Goal: Task Accomplishment & Management: Complete application form

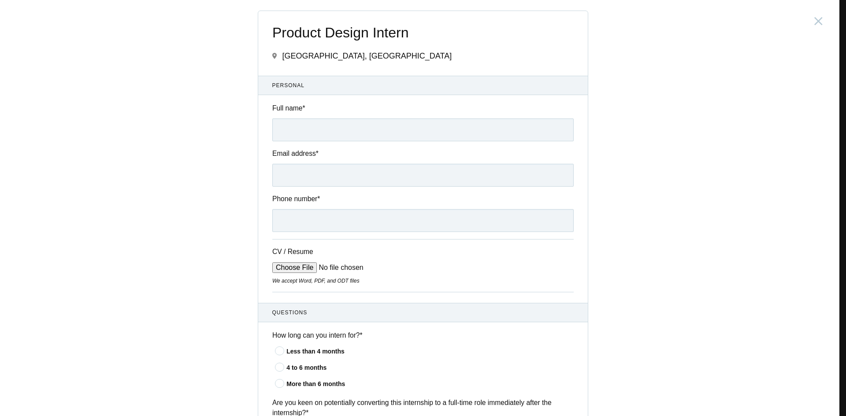
scroll to position [618, 0]
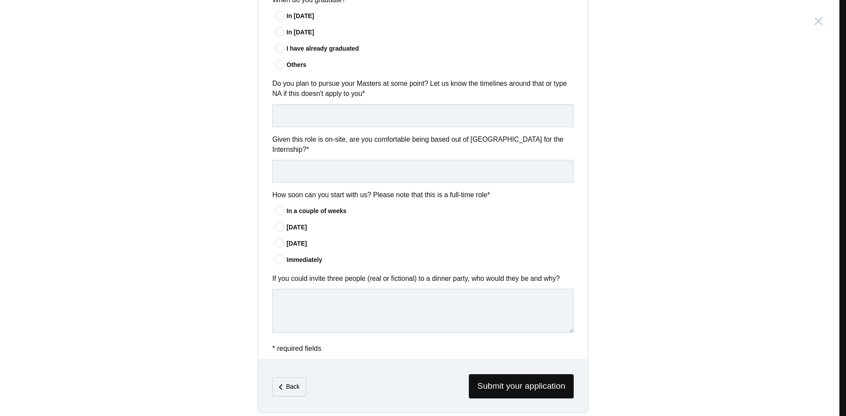
drag, startPoint x: 713, startPoint y: 121, endPoint x: 771, endPoint y: 271, distance: 161.0
click at [713, 121] on div "Product Design Intern [GEOGRAPHIC_DATA], [GEOGRAPHIC_DATA] Submitting form fail…" at bounding box center [423, 208] width 846 height 416
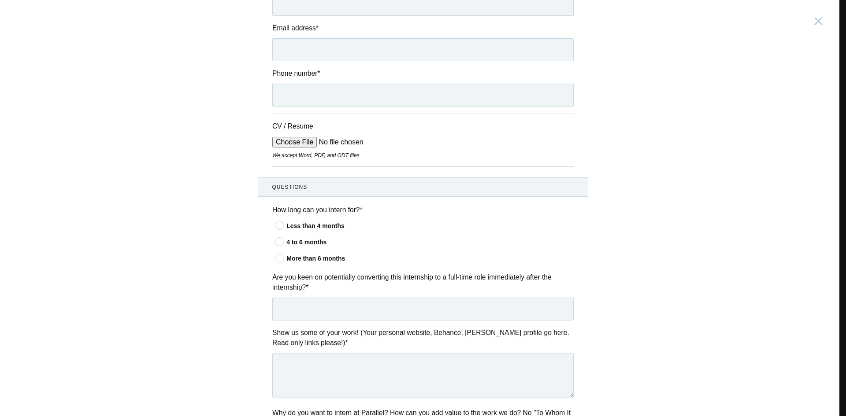
scroll to position [0, 0]
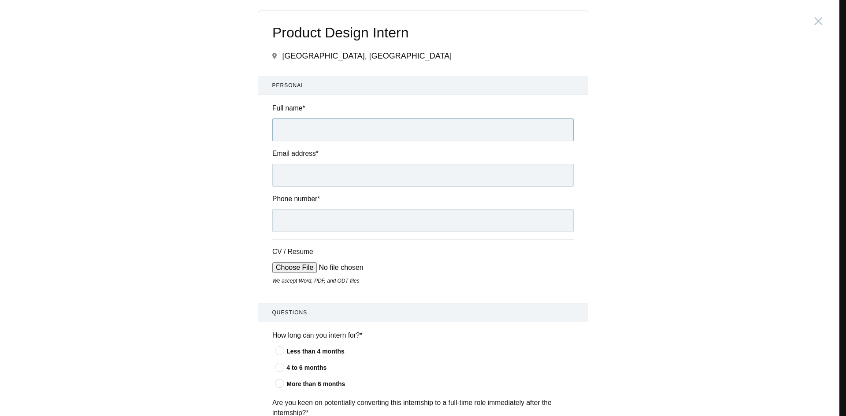
click at [389, 138] on input "Full name *" at bounding box center [422, 129] width 301 height 23
type input "[PERSON_NAME]"
type input "[PERSON_NAME][EMAIL_ADDRESS][DOMAIN_NAME]"
click at [338, 242] on div "CV / Resume We accept Word, PDF, and ODT files" at bounding box center [422, 265] width 301 height 53
click at [350, 232] on input "Phone number *" at bounding box center [422, 220] width 301 height 23
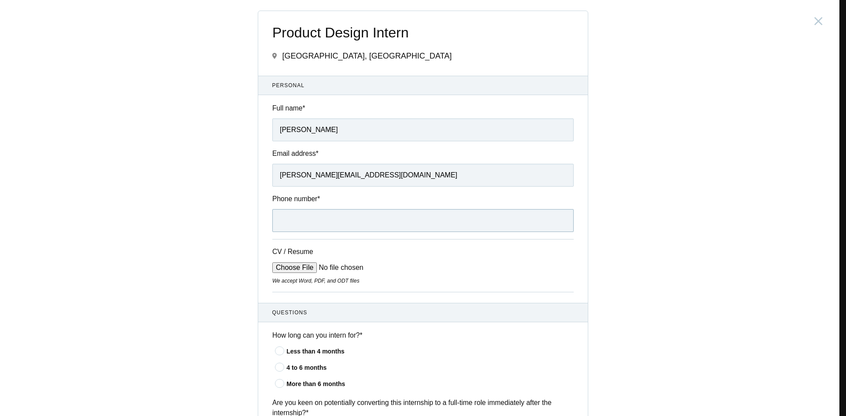
type input "[PHONE_NUMBER]"
click at [288, 267] on input "CV / Resume" at bounding box center [338, 267] width 133 height 11
type input "C:\fakepath\Parag_Jha_Resume.pdf"
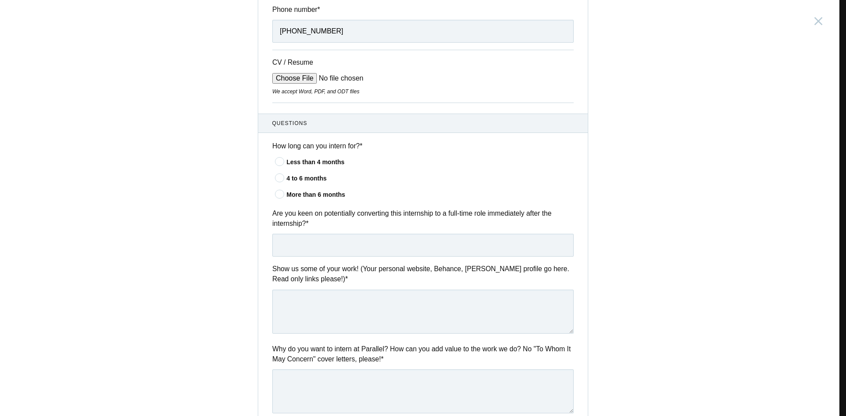
scroll to position [211, 0]
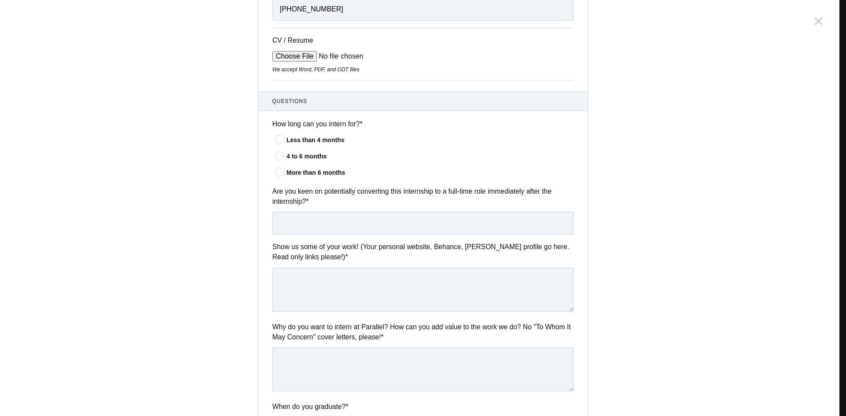
click at [301, 175] on div "More than 6 months" at bounding box center [429, 172] width 287 height 9
click at [0, 0] on input"] "More than 6 months" at bounding box center [0, 0] width 0 height 0
click at [321, 217] on input "text" at bounding box center [422, 223] width 301 height 23
type input "Most Definitely"
click at [329, 272] on textarea at bounding box center [422, 290] width 301 height 44
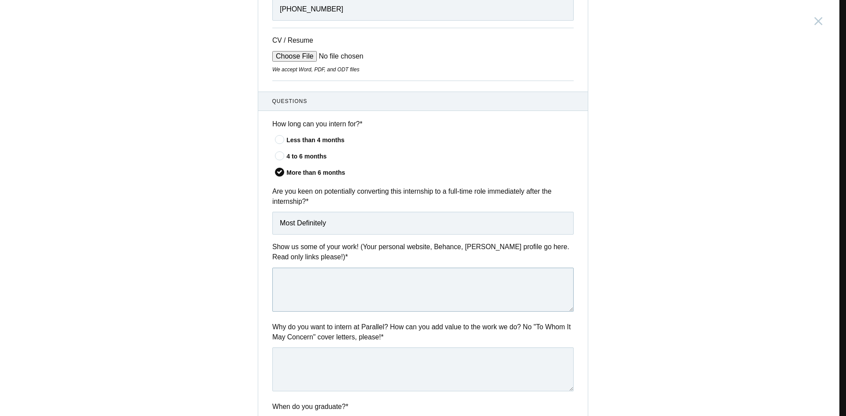
paste textarea "[URL]"
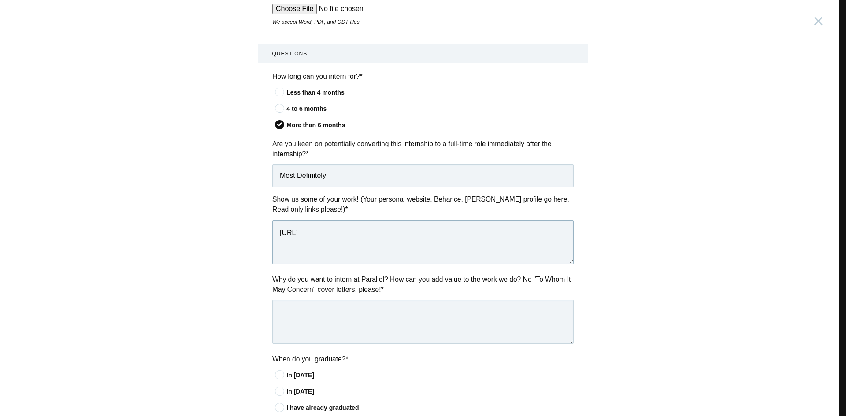
scroll to position [259, 0]
type textarea "[URL]"
click at [373, 322] on textarea at bounding box center [422, 321] width 301 height 44
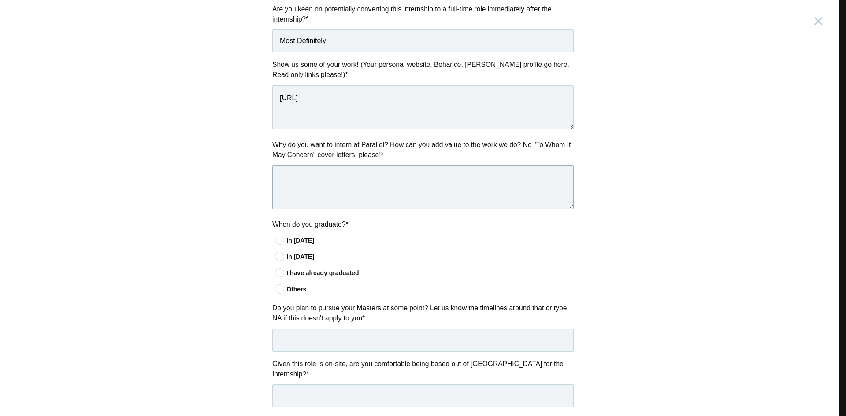
scroll to position [396, 0]
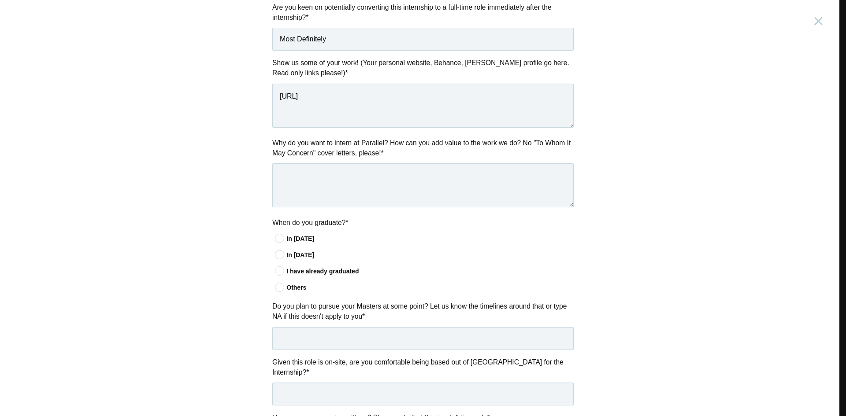
click at [286, 294] on div "Others" at bounding box center [424, 288] width 299 height 11
click at [292, 292] on div "Others" at bounding box center [429, 287] width 287 height 9
click at [0, 0] on input"] "Others" at bounding box center [0, 0] width 0 height 0
click at [299, 329] on input "text" at bounding box center [422, 338] width 301 height 23
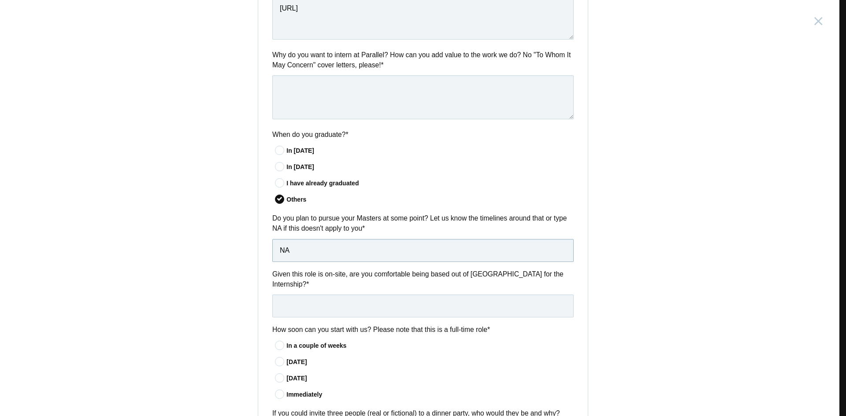
scroll to position [484, 0]
type input "NA"
click at [341, 294] on input "text" at bounding box center [422, 305] width 301 height 23
type input "Yes"
click at [299, 341] on div "In a couple of weeks" at bounding box center [429, 345] width 287 height 9
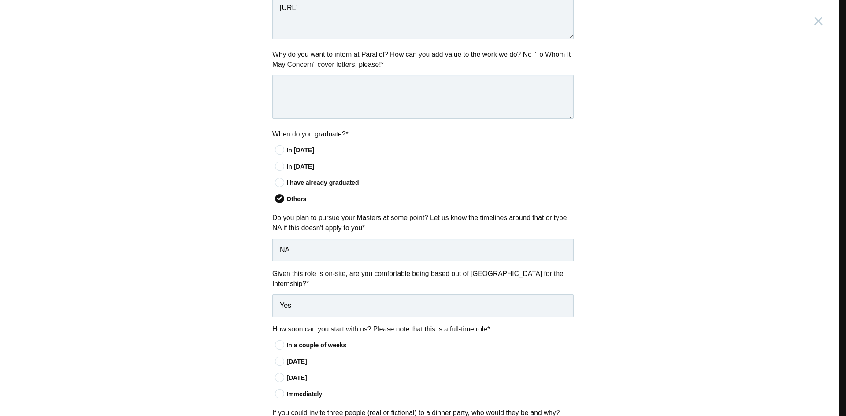
click at [0, 0] on input"] "In a couple of weeks" at bounding box center [0, 0] width 0 height 0
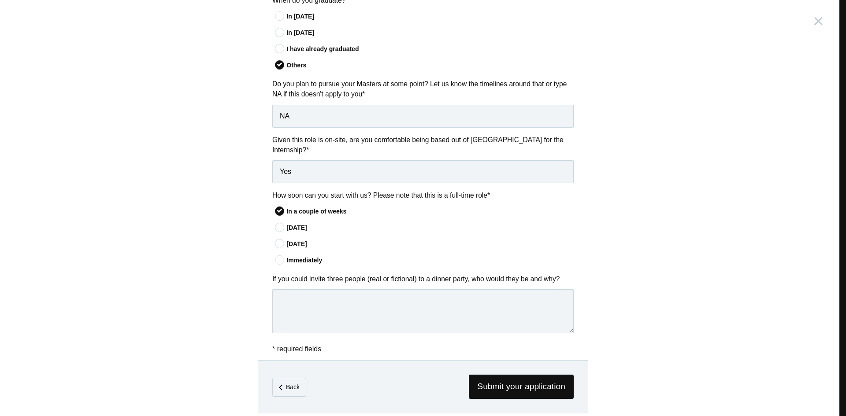
scroll to position [618, 0]
click at [312, 290] on textarea at bounding box center [422, 311] width 301 height 44
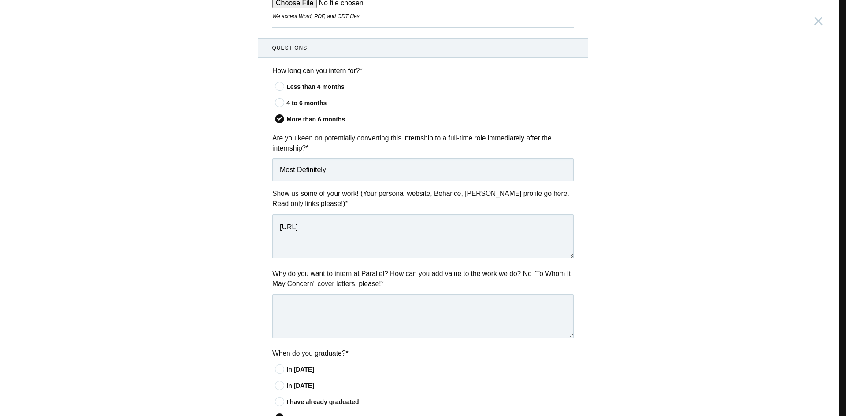
scroll to position [264, 0]
click at [380, 336] on textarea at bounding box center [422, 317] width 301 height 44
click at [373, 325] on textarea at bounding box center [422, 317] width 301 height 44
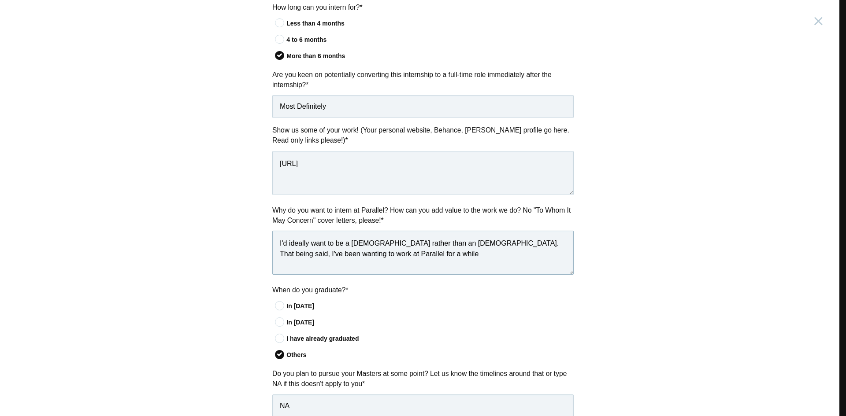
scroll to position [328, 0]
click at [434, 277] on div "Why do you want to intern at Parallel? How can you add value to the work we do?…" at bounding box center [422, 242] width 329 height 73
click at [439, 263] on textarea "I'd ideally want to be a [DEMOGRAPHIC_DATA] rather than an [DEMOGRAPHIC_DATA]. …" at bounding box center [422, 253] width 301 height 44
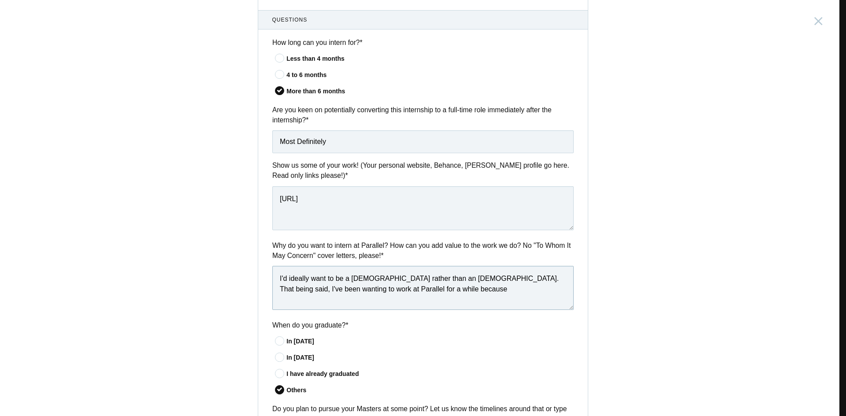
scroll to position [315, 0]
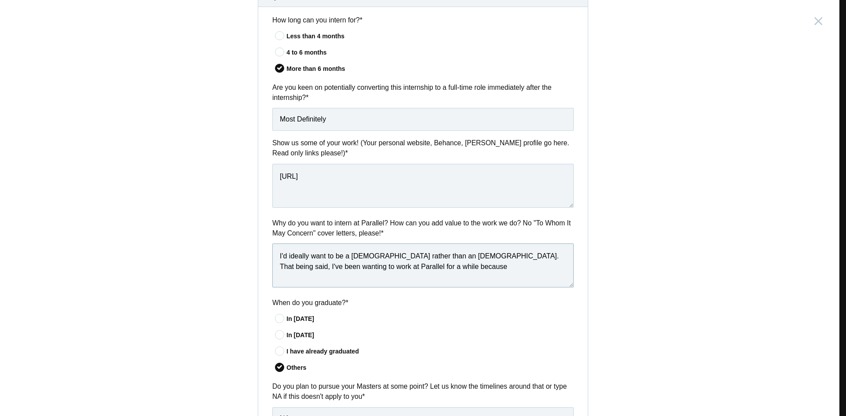
click at [438, 272] on textarea "I'd ideally want to be a [DEMOGRAPHIC_DATA] rather than an [DEMOGRAPHIC_DATA]. …" at bounding box center [422, 266] width 301 height 44
click at [429, 270] on textarea "I'd ideally want to be a [DEMOGRAPHIC_DATA] rather than an [DEMOGRAPHIC_DATA]. …" at bounding box center [422, 266] width 301 height 44
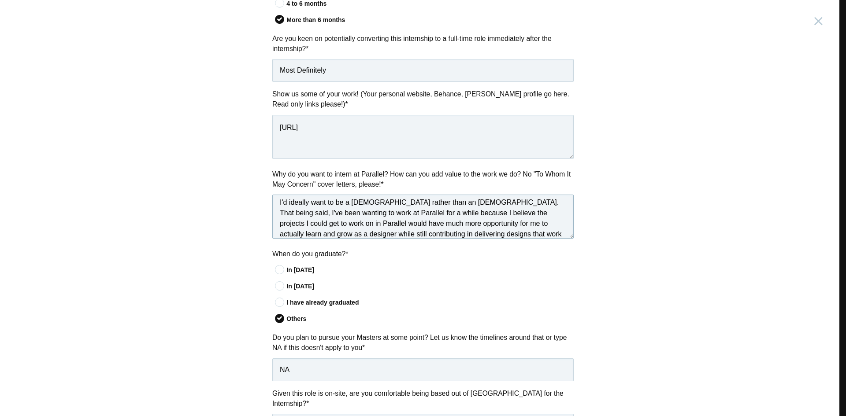
scroll to position [15, 0]
paste textarea "As an intern, I’d bring relentless curiosity, a collaborative mindset, and a bi…"
click at [518, 229] on textarea "I'd ideally want to be a [DEMOGRAPHIC_DATA] rather than an [DEMOGRAPHIC_DATA]. …" at bounding box center [422, 217] width 301 height 44
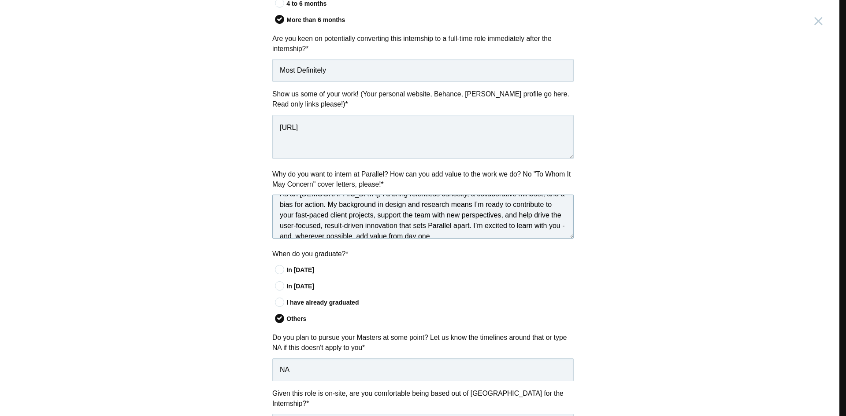
click at [423, 228] on textarea "I'd ideally want to be a [DEMOGRAPHIC_DATA] rather than an [DEMOGRAPHIC_DATA]. …" at bounding box center [422, 217] width 301 height 44
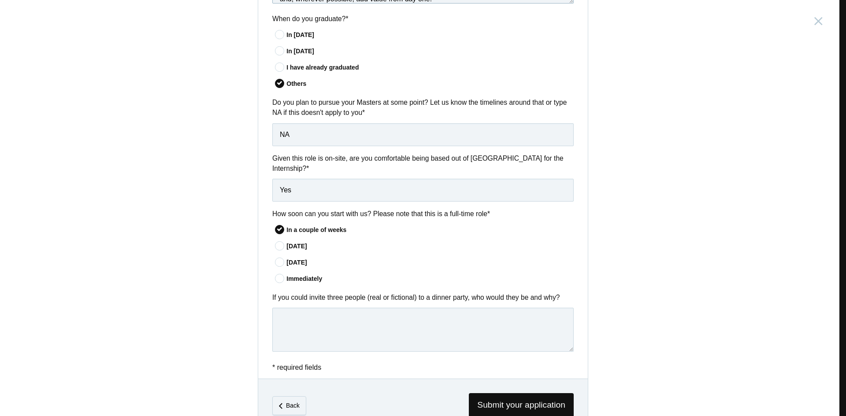
scroll to position [618, 0]
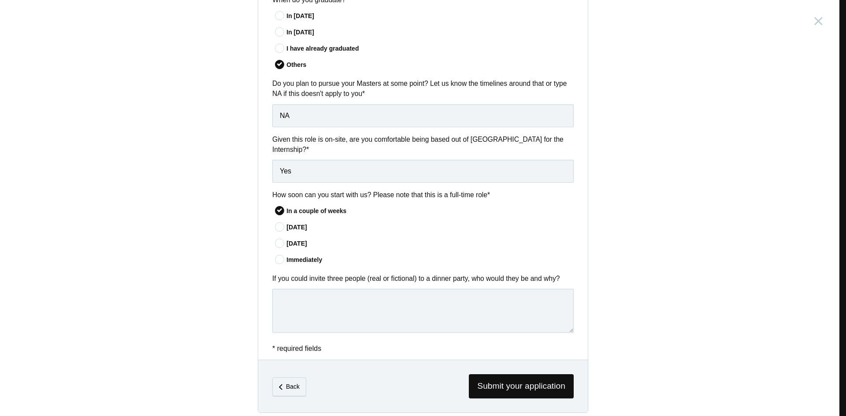
type textarea "I'd ideally want to be a [DEMOGRAPHIC_DATA] rather than an [DEMOGRAPHIC_DATA]. …"
click at [352, 289] on textarea at bounding box center [422, 311] width 301 height 44
click at [362, 289] on textarea at bounding box center [422, 311] width 301 height 44
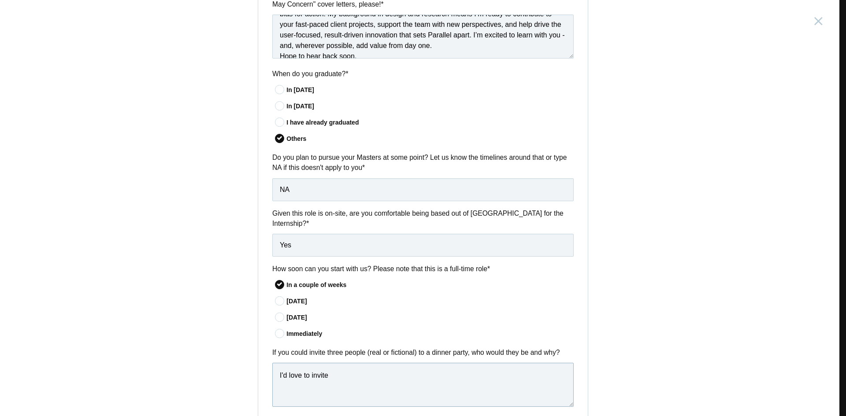
scroll to position [545, 0]
click at [358, 369] on textarea "I'd love to invite [PERSON_NAME] from the office, [PERSON_NAME] (Filmmaker), an…" at bounding box center [422, 384] width 301 height 44
click at [373, 368] on textarea "I'd love to invite [PERSON_NAME] from the office, [PERSON_NAME] (Filmmaker), an…" at bounding box center [422, 384] width 301 height 44
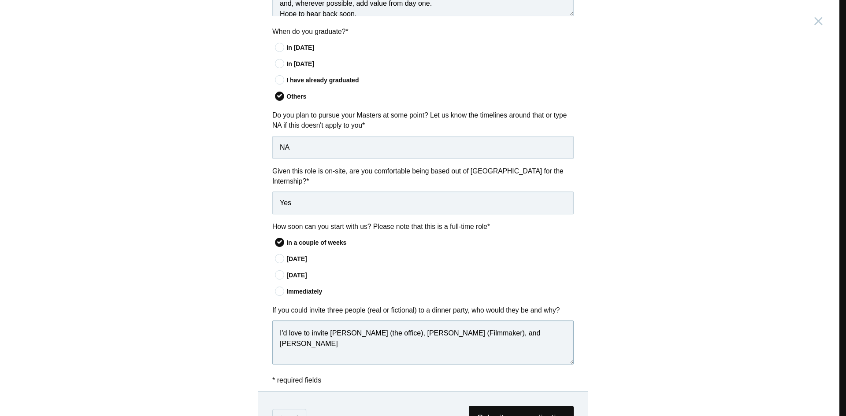
scroll to position [587, 0]
paste textarea "[PERSON_NAME] would guarantee laughter and unpredictable conversation, breaking…"
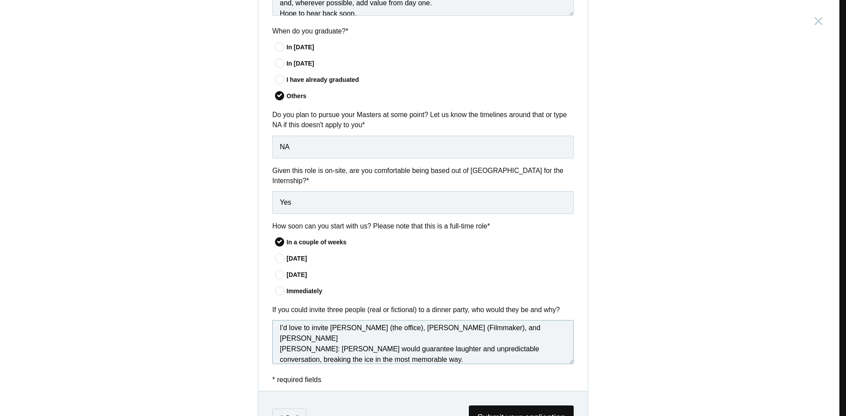
paste textarea "[PERSON_NAME] unique creative vision would bring aesthetic flair and quirky sto…"
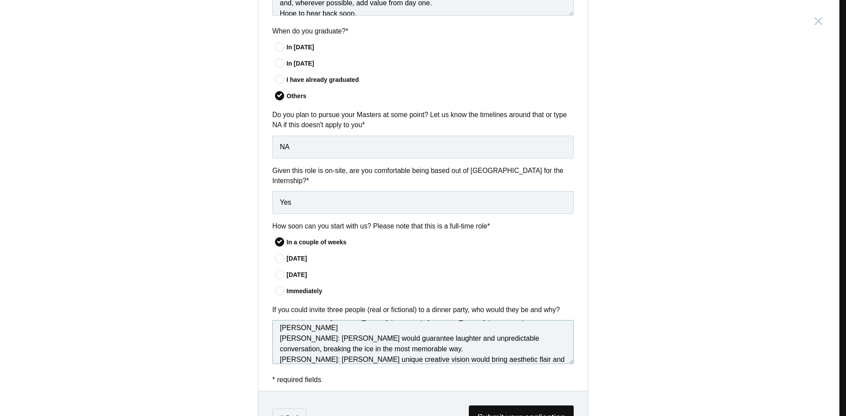
scroll to position [26, 0]
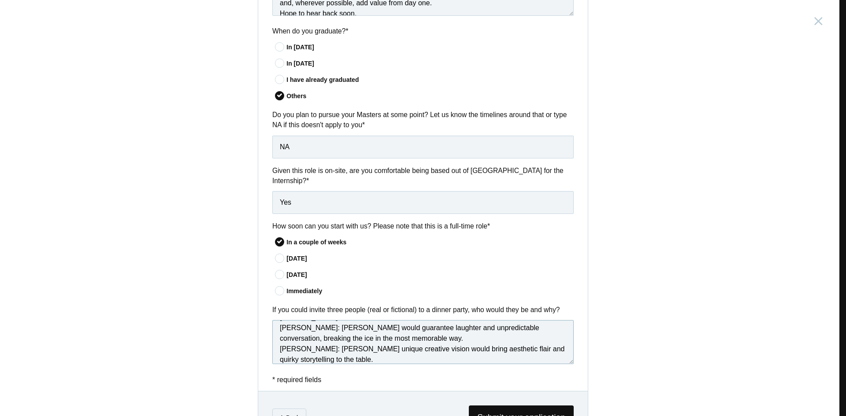
paste textarea "[PERSON_NAME] would round out the group with his relentless drive for innovatio…"
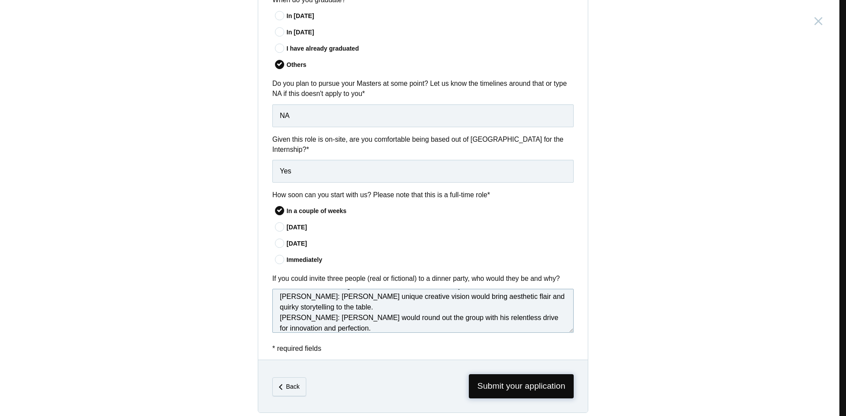
type textarea "I'd love to invite [PERSON_NAME] (the office), [PERSON_NAME] (Filmmaker), and […"
click at [512, 382] on span "Submit your application" at bounding box center [521, 386] width 105 height 24
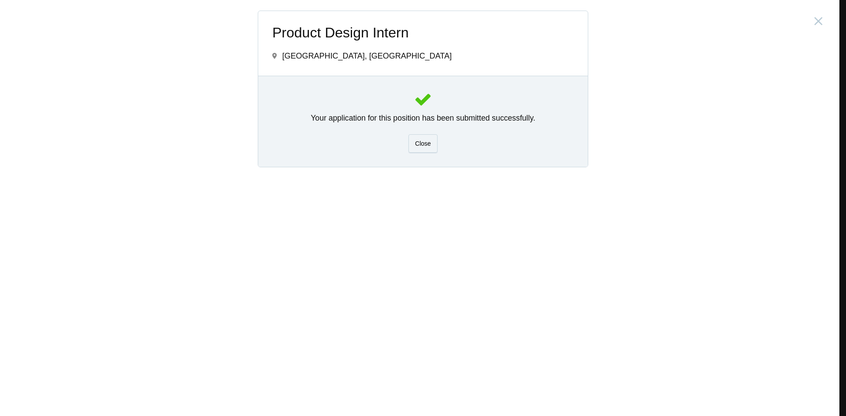
scroll to position [0, 0]
drag, startPoint x: 302, startPoint y: 54, endPoint x: 270, endPoint y: 55, distance: 32.6
click at [270, 55] on div "Product Design Intern [GEOGRAPHIC_DATA], [GEOGRAPHIC_DATA]" at bounding box center [422, 43] width 329 height 65
click at [311, 60] on span "[GEOGRAPHIC_DATA], [GEOGRAPHIC_DATA]" at bounding box center [367, 56] width 170 height 9
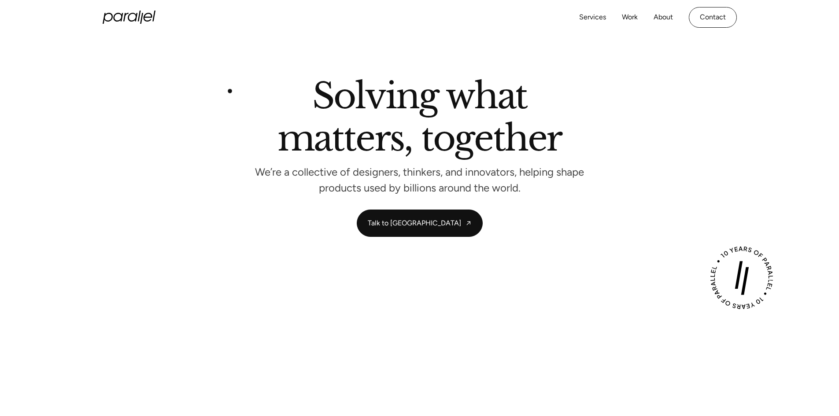
click at [230, 92] on div "Solving what matters, together We’re a collective of designers, thinkers, and i…" at bounding box center [419, 135] width 599 height 113
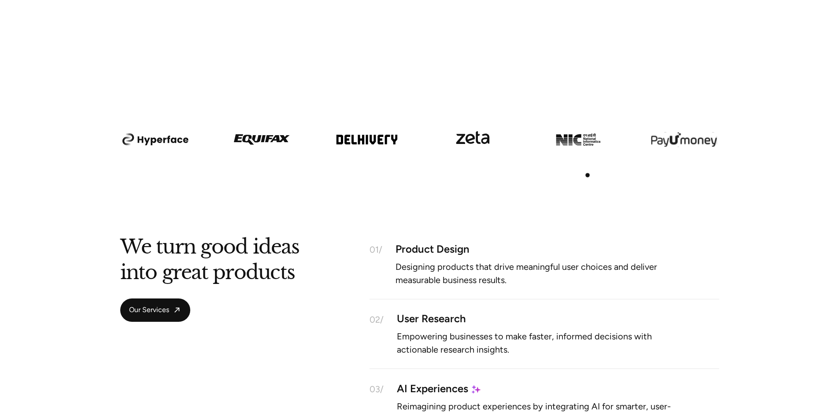
scroll to position [611, 0]
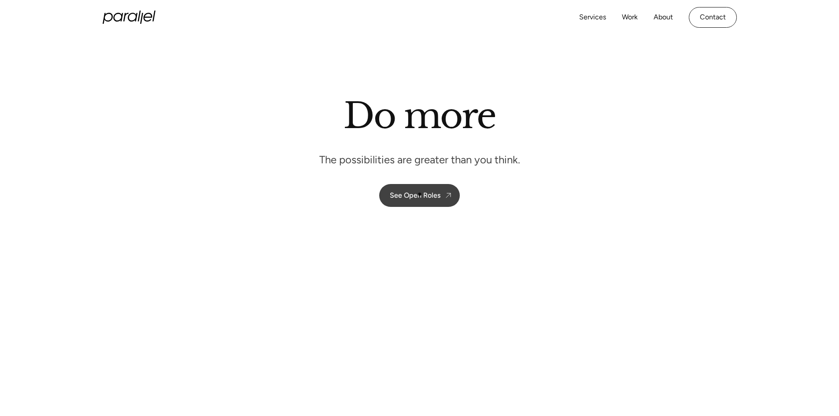
click at [420, 194] on div "See Open Roles" at bounding box center [415, 195] width 51 height 8
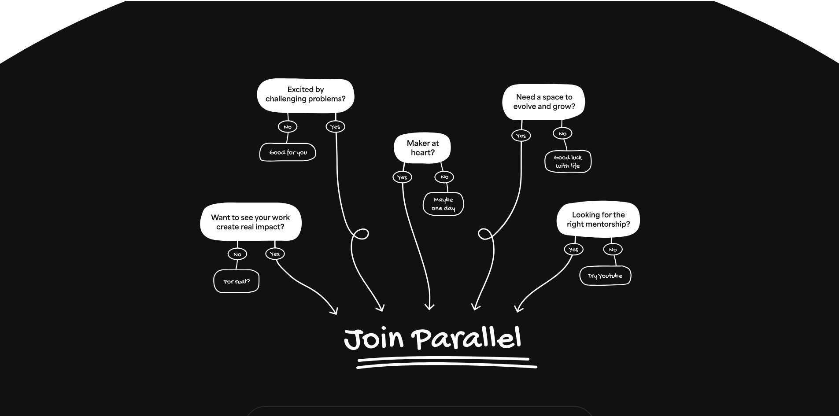
scroll to position [2177, 0]
